Goal: Task Accomplishment & Management: Use online tool/utility

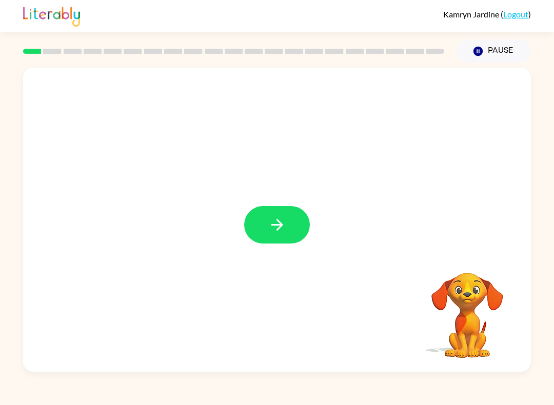
click at [270, 220] on icon "button" at bounding box center [277, 225] width 18 height 18
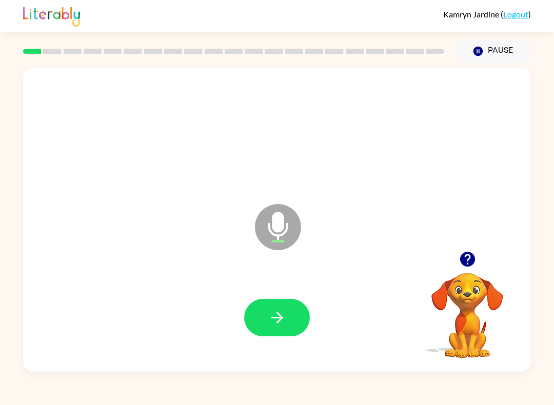
click at [291, 306] on button "button" at bounding box center [277, 317] width 66 height 37
click at [273, 323] on icon "button" at bounding box center [277, 318] width 18 height 18
click at [286, 320] on button "button" at bounding box center [277, 317] width 66 height 37
click at [282, 301] on button "button" at bounding box center [277, 317] width 66 height 37
click at [277, 314] on icon "button" at bounding box center [277, 318] width 18 height 18
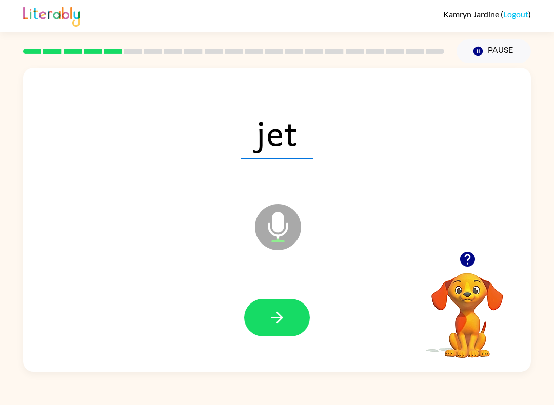
click at [295, 319] on button "button" at bounding box center [277, 317] width 66 height 37
click at [271, 322] on icon "button" at bounding box center [277, 318] width 18 height 18
click at [284, 330] on button "button" at bounding box center [277, 317] width 66 height 37
click at [275, 313] on icon "button" at bounding box center [277, 318] width 18 height 18
click at [286, 308] on button "button" at bounding box center [277, 317] width 66 height 37
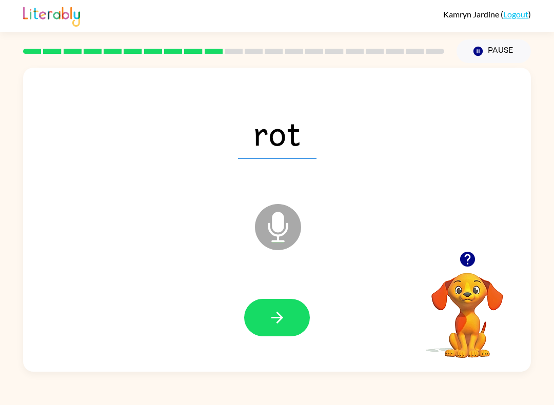
click at [295, 320] on button "button" at bounding box center [277, 317] width 66 height 37
click at [285, 325] on icon "button" at bounding box center [277, 318] width 18 height 18
click at [289, 310] on button "button" at bounding box center [277, 317] width 66 height 37
click at [257, 318] on button "button" at bounding box center [277, 317] width 66 height 37
click at [281, 300] on button "button" at bounding box center [277, 317] width 66 height 37
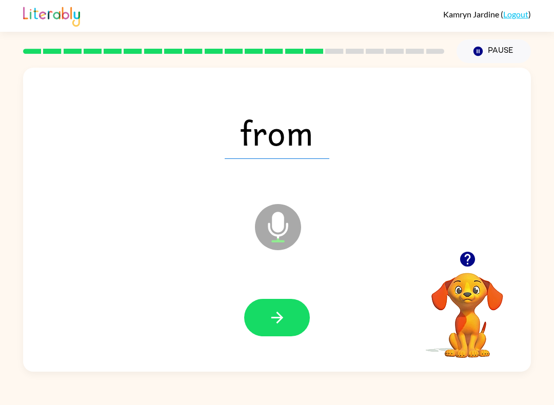
click at [261, 323] on button "button" at bounding box center [277, 317] width 66 height 37
click at [279, 322] on icon "button" at bounding box center [277, 318] width 12 height 12
click at [282, 310] on icon "button" at bounding box center [277, 318] width 18 height 18
click at [282, 329] on button "button" at bounding box center [277, 317] width 66 height 37
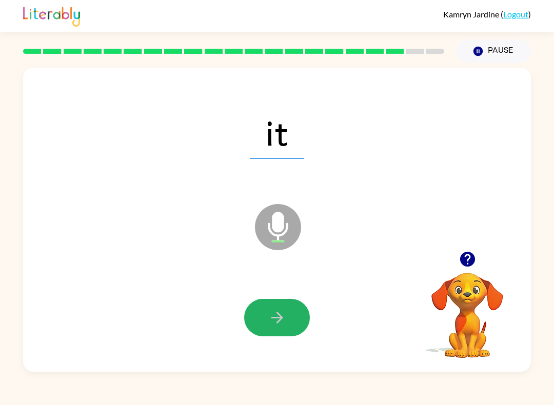
click at [285, 327] on button "button" at bounding box center [277, 317] width 66 height 37
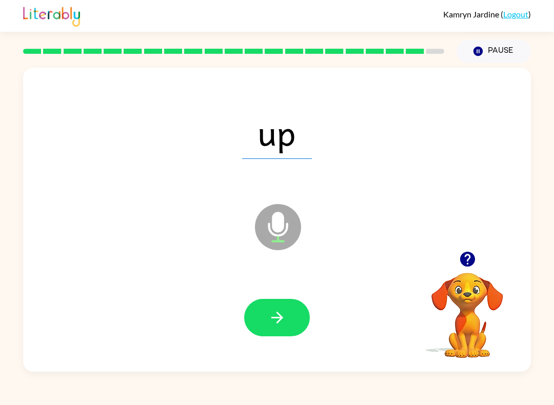
click at [278, 330] on button "button" at bounding box center [277, 317] width 66 height 37
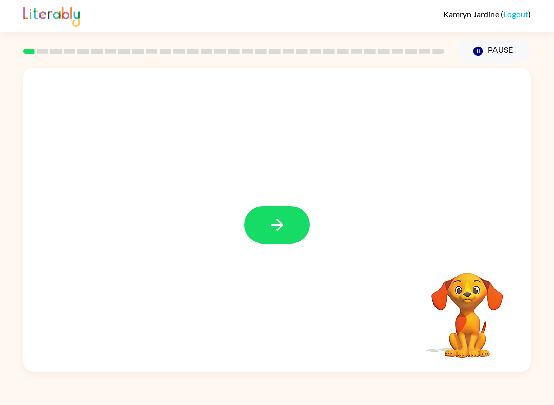
click at [273, 232] on icon "button" at bounding box center [277, 225] width 18 height 18
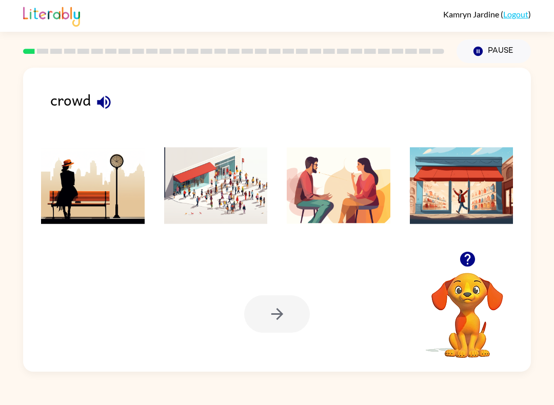
click at [107, 102] on icon "button" at bounding box center [104, 102] width 18 height 18
click at [98, 106] on icon "button" at bounding box center [104, 102] width 18 height 18
click at [239, 198] on img at bounding box center [216, 185] width 104 height 77
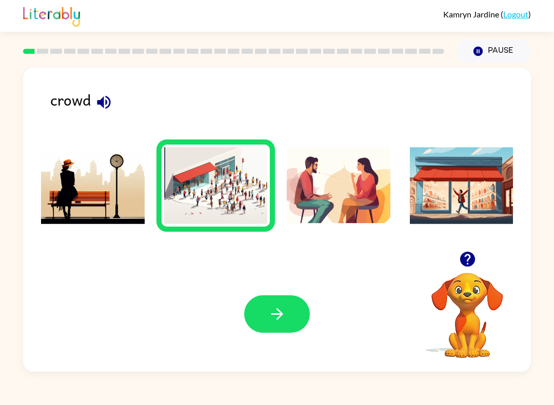
click at [298, 321] on button "button" at bounding box center [277, 314] width 66 height 37
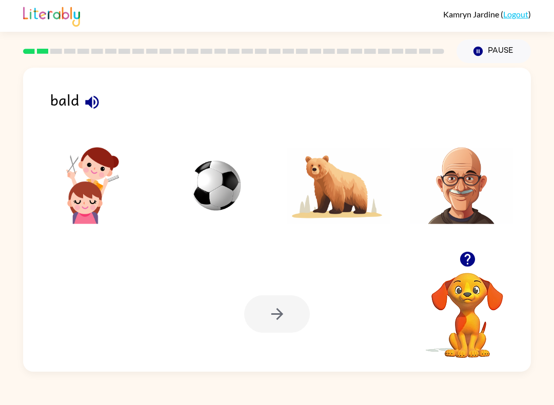
click at [83, 107] on icon "button" at bounding box center [92, 102] width 18 height 18
click at [457, 168] on img at bounding box center [462, 185] width 104 height 77
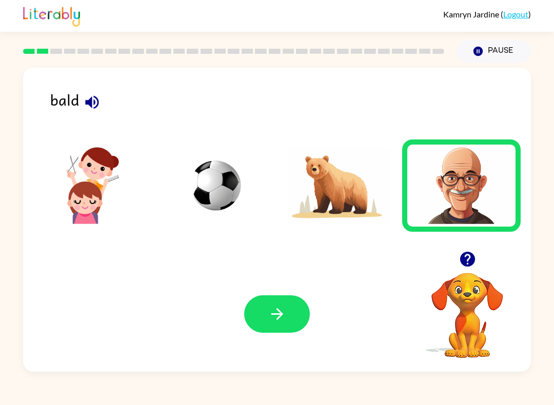
click at [283, 297] on button "button" at bounding box center [277, 314] width 66 height 37
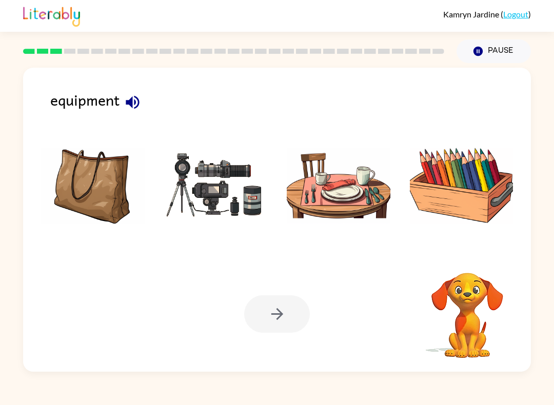
click at [138, 99] on icon "button" at bounding box center [132, 101] width 13 height 13
click at [221, 209] on img at bounding box center [216, 185] width 104 height 77
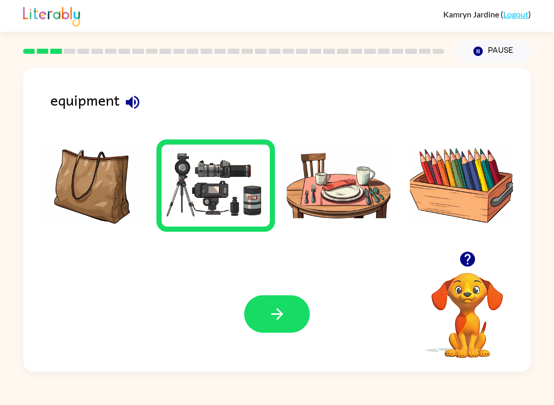
click at [298, 330] on button "button" at bounding box center [277, 314] width 66 height 37
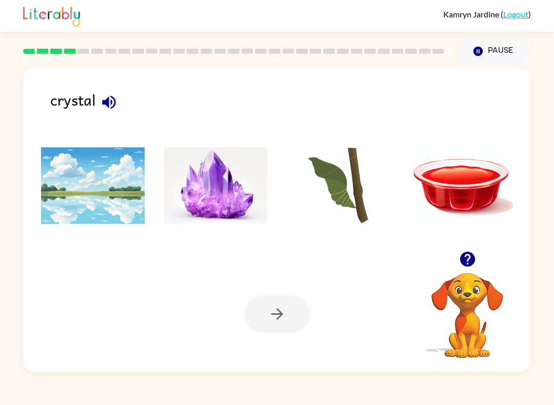
click at [113, 97] on icon "button" at bounding box center [109, 102] width 18 height 18
click at [229, 204] on img at bounding box center [216, 185] width 104 height 77
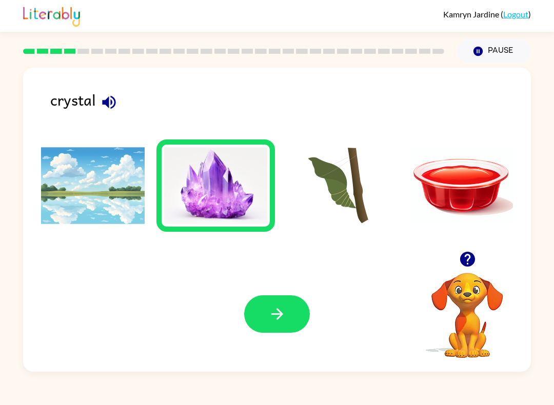
click at [299, 308] on button "button" at bounding box center [277, 314] width 66 height 37
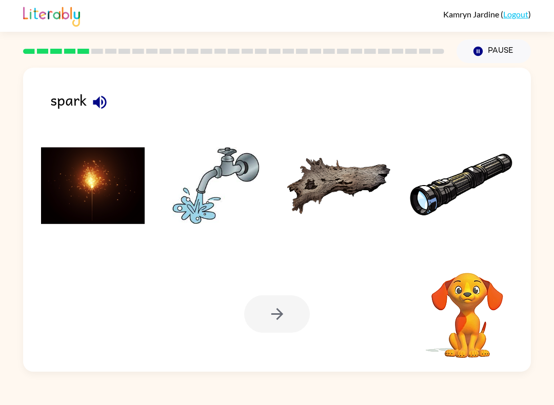
click at [107, 102] on icon "button" at bounding box center [100, 102] width 18 height 18
click at [113, 188] on img at bounding box center [93, 185] width 104 height 77
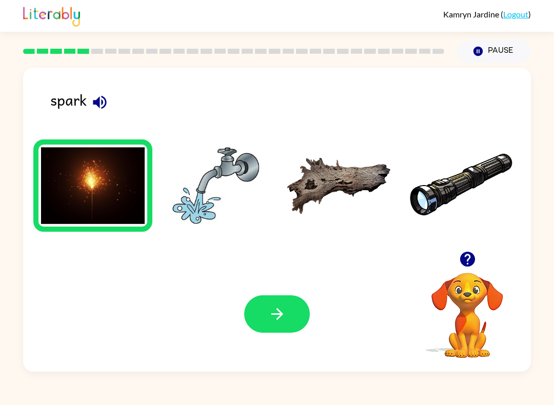
click at [283, 299] on button "button" at bounding box center [277, 314] width 66 height 37
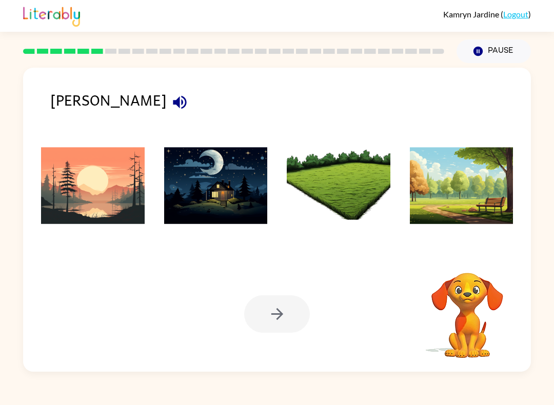
click at [173, 106] on icon "button" at bounding box center [179, 101] width 13 height 13
click at [111, 208] on img at bounding box center [93, 185] width 104 height 77
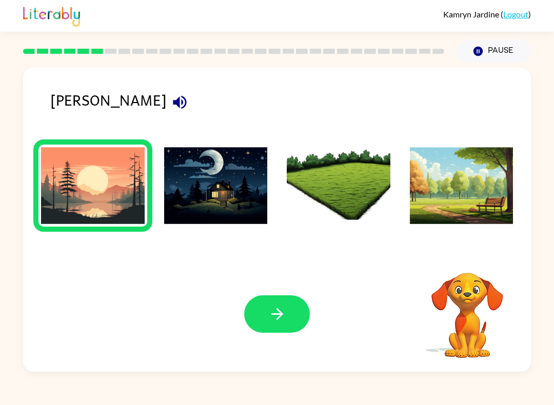
click at [282, 313] on icon "button" at bounding box center [277, 314] width 18 height 18
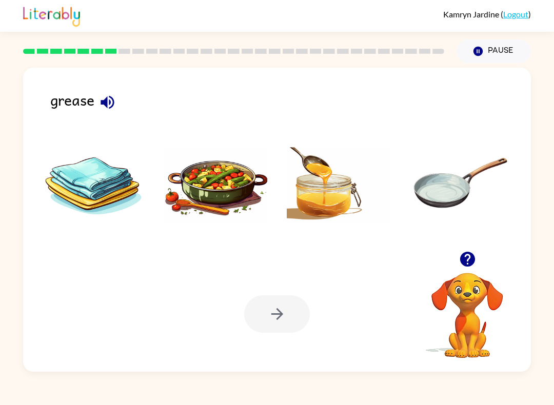
click at [107, 102] on icon "button" at bounding box center [107, 101] width 13 height 13
click at [344, 206] on img at bounding box center [339, 185] width 104 height 77
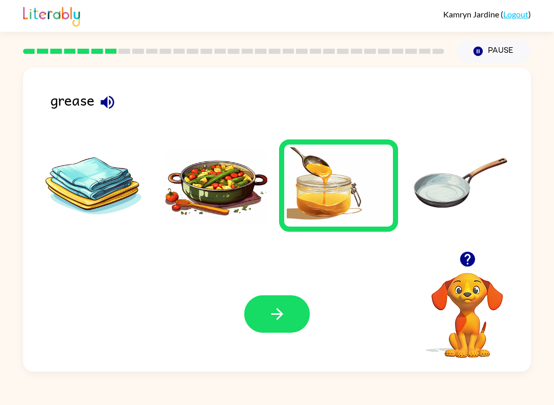
click at [287, 296] on button "button" at bounding box center [277, 314] width 66 height 37
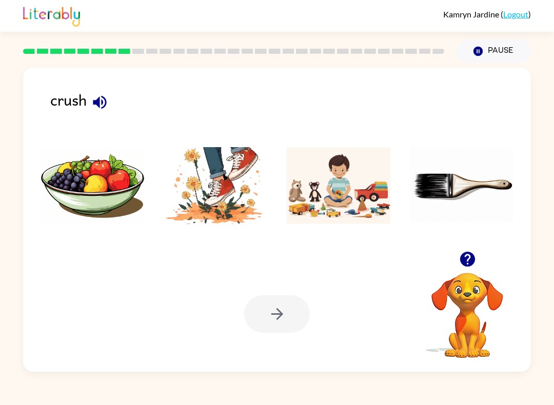
click at [104, 92] on button "button" at bounding box center [100, 102] width 26 height 26
click at [106, 97] on icon "button" at bounding box center [100, 102] width 18 height 18
click at [102, 102] on icon "button" at bounding box center [99, 101] width 13 height 13
click at [93, 104] on icon "button" at bounding box center [100, 102] width 18 height 18
click at [213, 220] on img at bounding box center [216, 185] width 104 height 77
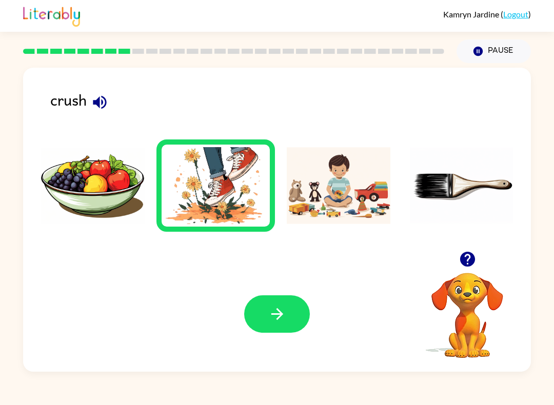
click at [268, 298] on button "button" at bounding box center [277, 314] width 66 height 37
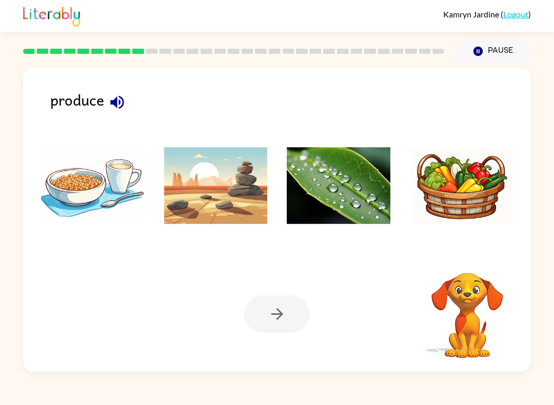
click at [114, 108] on icon "button" at bounding box center [117, 102] width 18 height 18
click at [458, 187] on img at bounding box center [462, 185] width 104 height 77
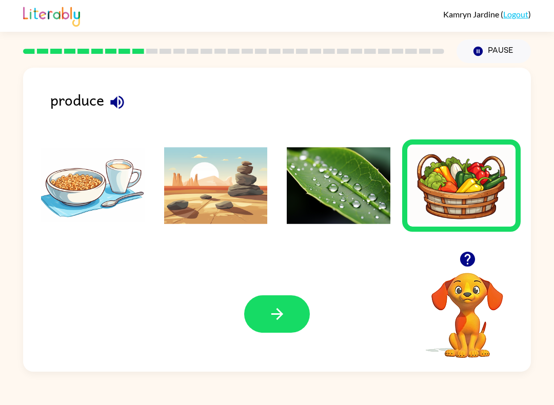
click at [285, 306] on icon "button" at bounding box center [277, 314] width 18 height 18
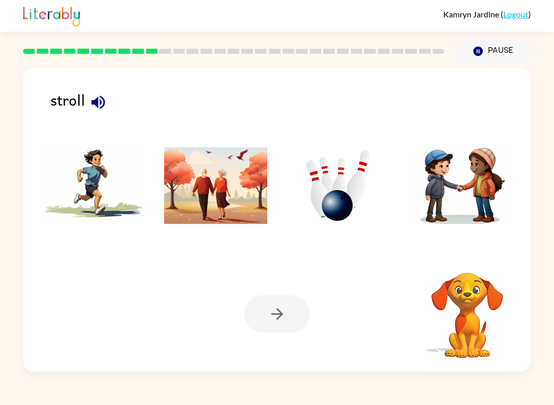
click at [102, 106] on icon "button" at bounding box center [98, 102] width 18 height 18
click at [230, 182] on img at bounding box center [216, 185] width 104 height 77
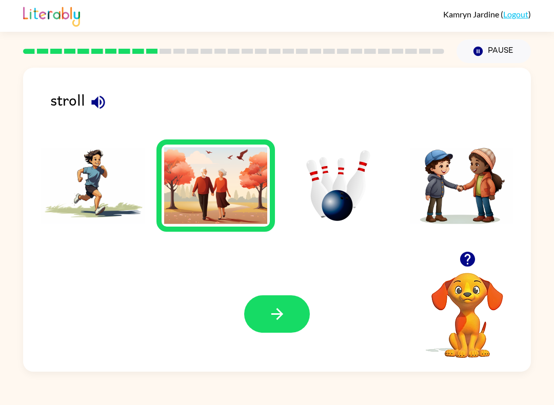
click at [290, 304] on button "button" at bounding box center [277, 314] width 66 height 37
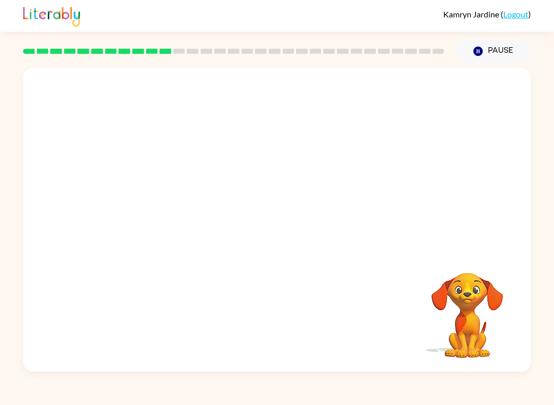
click at [156, 198] on video "Your browser must support playing .mp4 files to use Literably. Please try using…" at bounding box center [277, 160] width 508 height 184
click at [298, 231] on div at bounding box center [277, 224] width 66 height 37
click at [279, 219] on div at bounding box center [277, 224] width 66 height 37
click at [279, 217] on icon "button" at bounding box center [277, 225] width 18 height 18
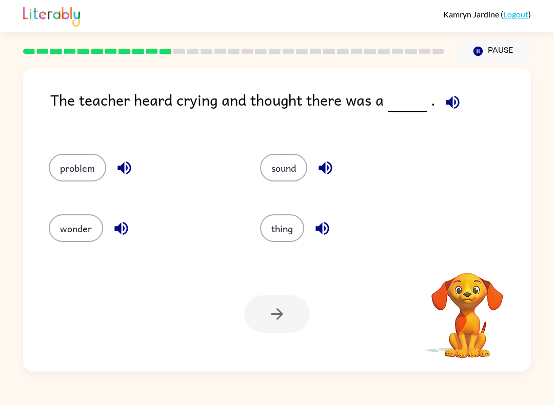
click at [448, 104] on icon "button" at bounding box center [452, 101] width 13 height 13
click at [130, 172] on icon "button" at bounding box center [124, 168] width 18 height 18
click at [128, 163] on icon "button" at bounding box center [123, 168] width 13 height 13
click at [87, 163] on button "problem" at bounding box center [77, 168] width 57 height 28
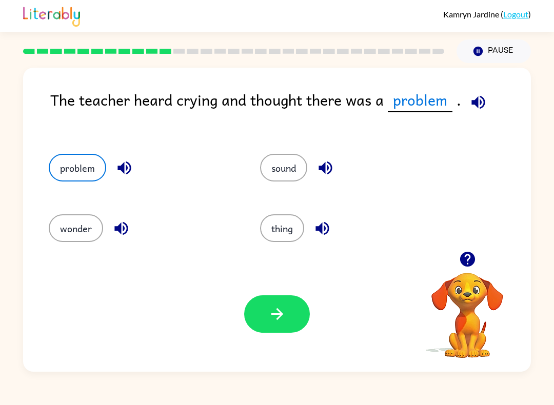
click at [289, 322] on button "button" at bounding box center [277, 314] width 66 height 37
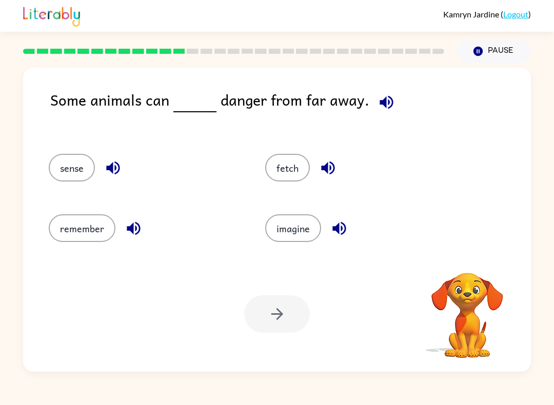
click at [391, 100] on button "button" at bounding box center [387, 102] width 26 height 26
click at [384, 101] on icon "button" at bounding box center [386, 101] width 13 height 13
click at [385, 103] on icon "button" at bounding box center [387, 102] width 18 height 18
click at [380, 108] on icon "button" at bounding box center [387, 102] width 18 height 18
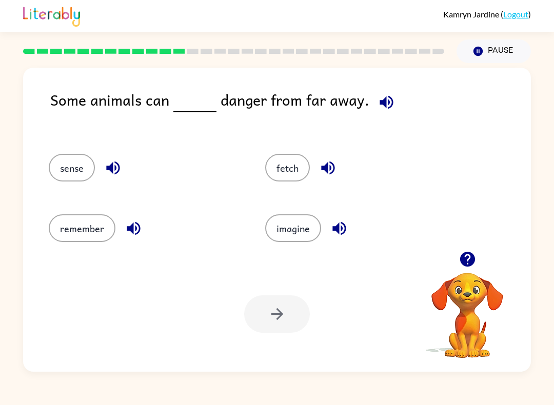
click at [132, 228] on icon "button" at bounding box center [133, 228] width 13 height 13
click at [108, 169] on icon "button" at bounding box center [112, 168] width 13 height 13
click at [329, 166] on icon "button" at bounding box center [327, 168] width 13 height 13
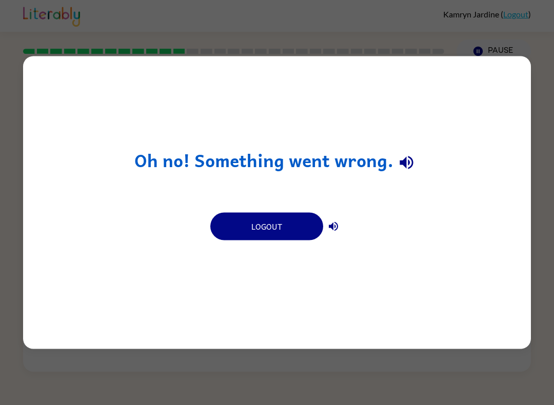
click at [270, 224] on button "Logout" at bounding box center [266, 227] width 113 height 28
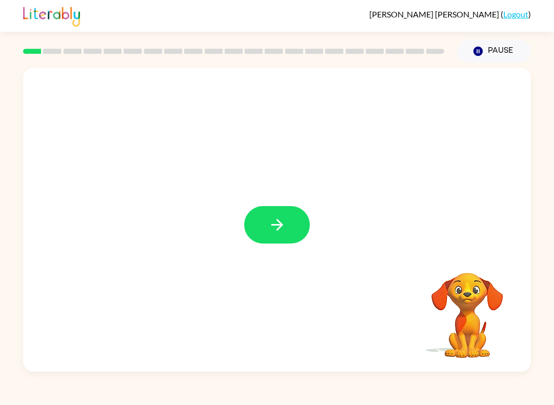
click at [256, 223] on button "button" at bounding box center [277, 224] width 66 height 37
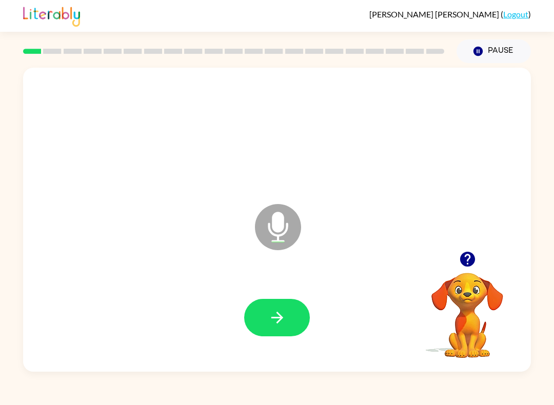
click at [295, 318] on button "button" at bounding box center [277, 317] width 66 height 37
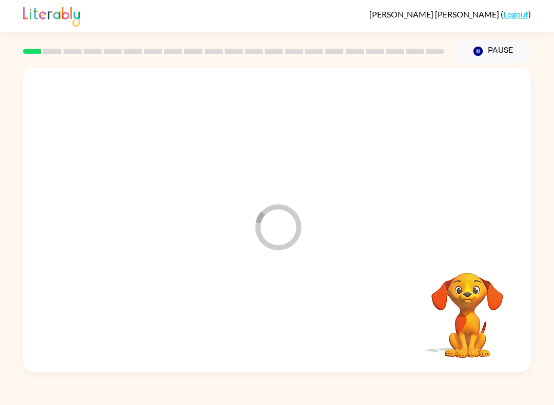
click at [295, 318] on div at bounding box center [276, 318] width 487 height 88
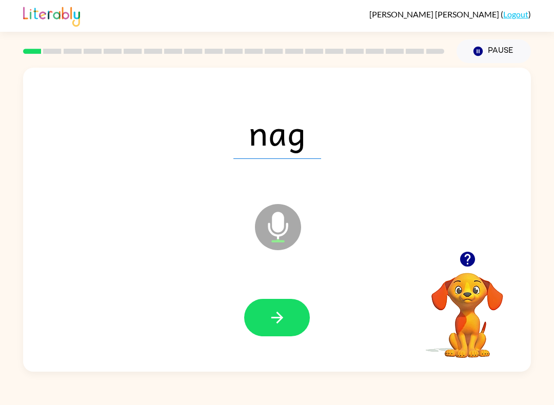
click at [275, 326] on icon "button" at bounding box center [277, 318] width 18 height 18
click at [273, 322] on icon "button" at bounding box center [277, 318] width 18 height 18
click at [286, 322] on icon "button" at bounding box center [277, 318] width 18 height 18
click at [283, 318] on icon "button" at bounding box center [277, 318] width 18 height 18
click at [277, 324] on icon "button" at bounding box center [277, 318] width 18 height 18
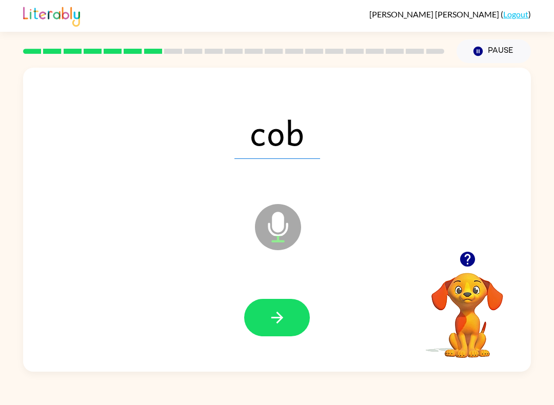
click at [286, 321] on button "button" at bounding box center [277, 317] width 66 height 37
click at [278, 316] on icon "button" at bounding box center [277, 318] width 18 height 18
click at [284, 325] on icon "button" at bounding box center [277, 318] width 18 height 18
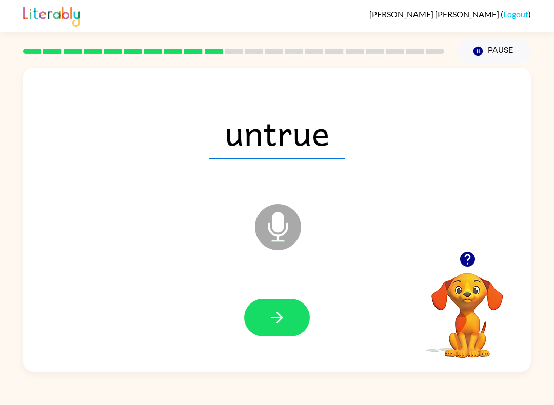
click at [289, 321] on button "button" at bounding box center [277, 317] width 66 height 37
click at [289, 321] on div at bounding box center [277, 317] width 66 height 37
click at [283, 316] on icon "button" at bounding box center [277, 318] width 18 height 18
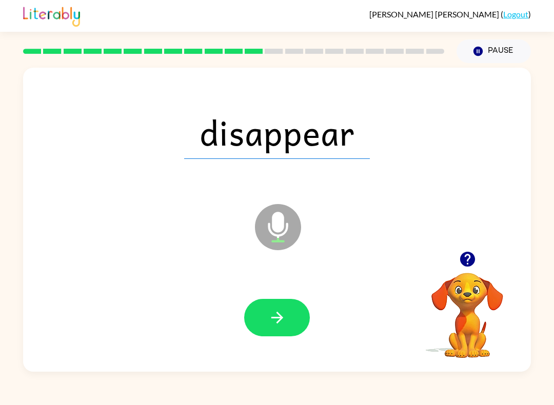
click at [285, 321] on icon "button" at bounding box center [277, 318] width 18 height 18
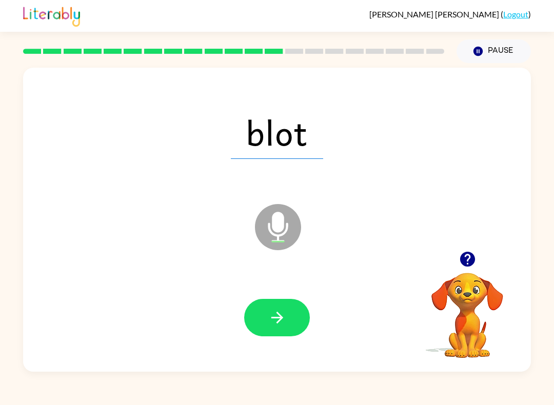
click at [284, 309] on icon "button" at bounding box center [277, 318] width 18 height 18
click at [282, 315] on icon "button" at bounding box center [277, 318] width 18 height 18
click at [277, 326] on icon "button" at bounding box center [277, 318] width 18 height 18
click at [273, 306] on button "button" at bounding box center [277, 317] width 66 height 37
click at [279, 315] on icon "button" at bounding box center [277, 318] width 12 height 12
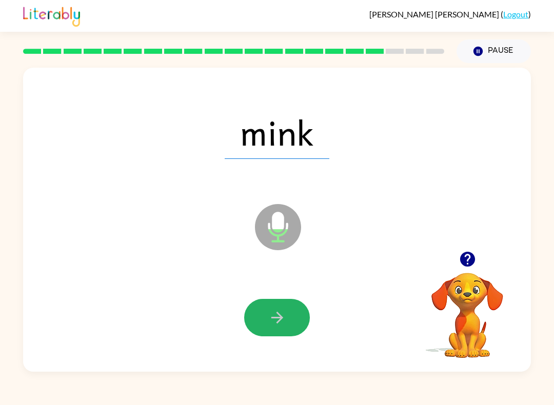
click at [278, 325] on icon "button" at bounding box center [277, 318] width 18 height 18
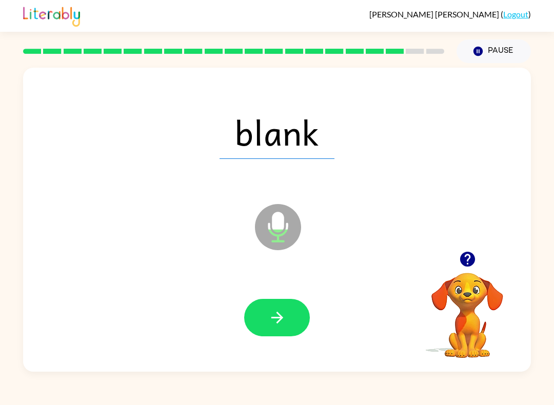
click at [283, 325] on icon "button" at bounding box center [277, 318] width 18 height 18
click at [289, 318] on button "button" at bounding box center [277, 317] width 66 height 37
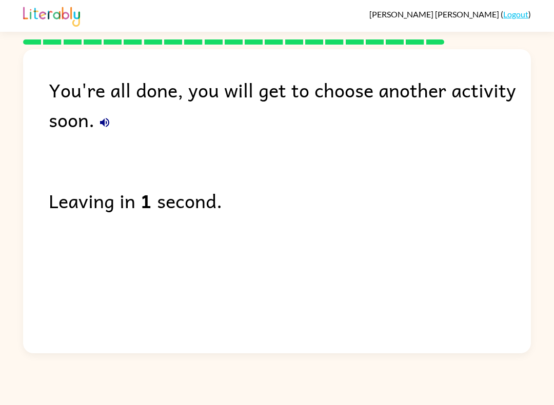
click at [96, 132] on div "You're all done, you will get to choose another activity soon." at bounding box center [290, 105] width 482 height 60
click at [95, 131] on div "You're all done, you will get to choose another activity soon." at bounding box center [290, 105] width 482 height 60
